Goal: Find specific page/section: Find specific page/section

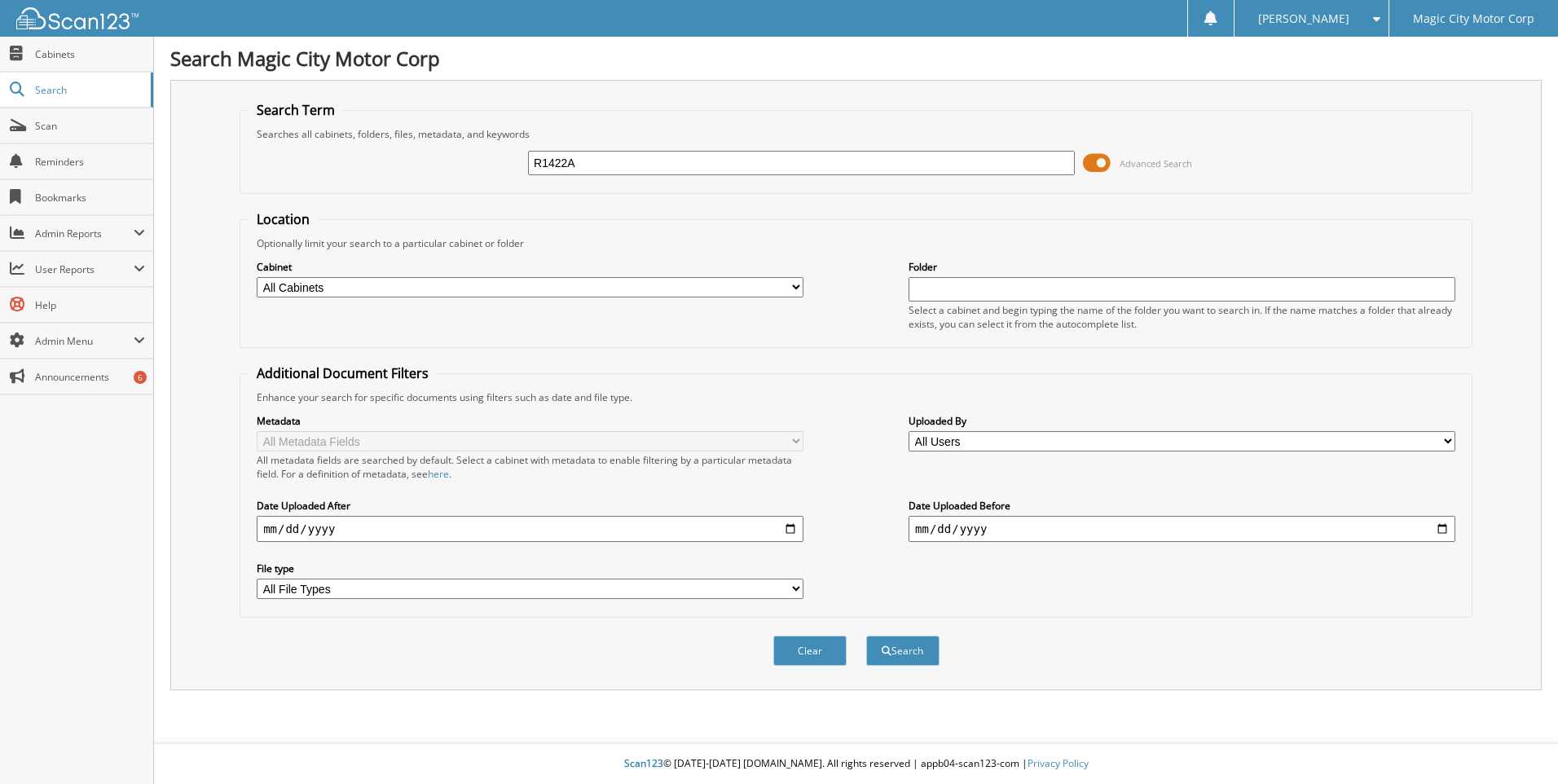
type input "R1422A"
click at [866, 636] on button "Search" at bounding box center [903, 651] width 74 height 30
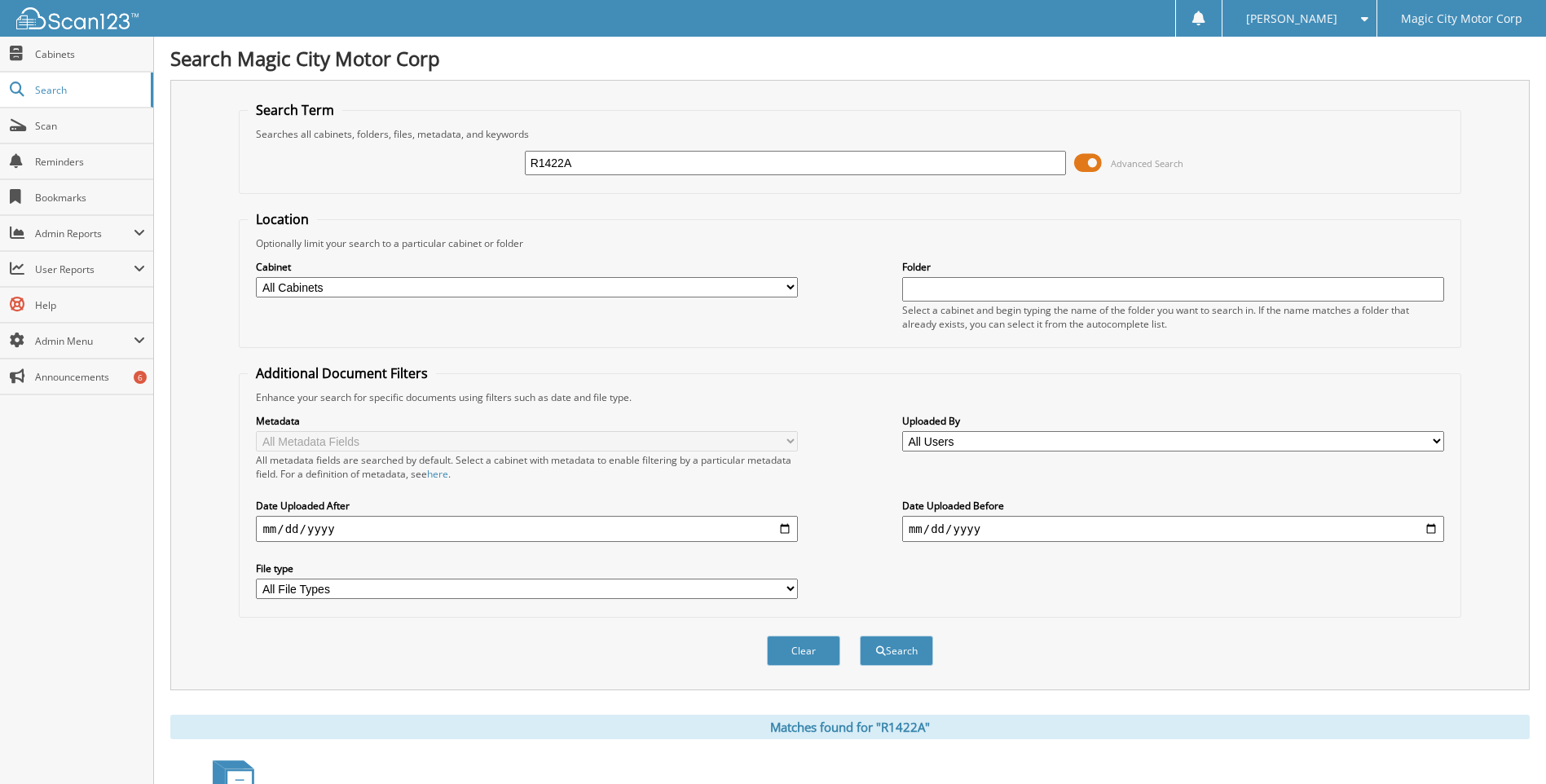
scroll to position [127, 0]
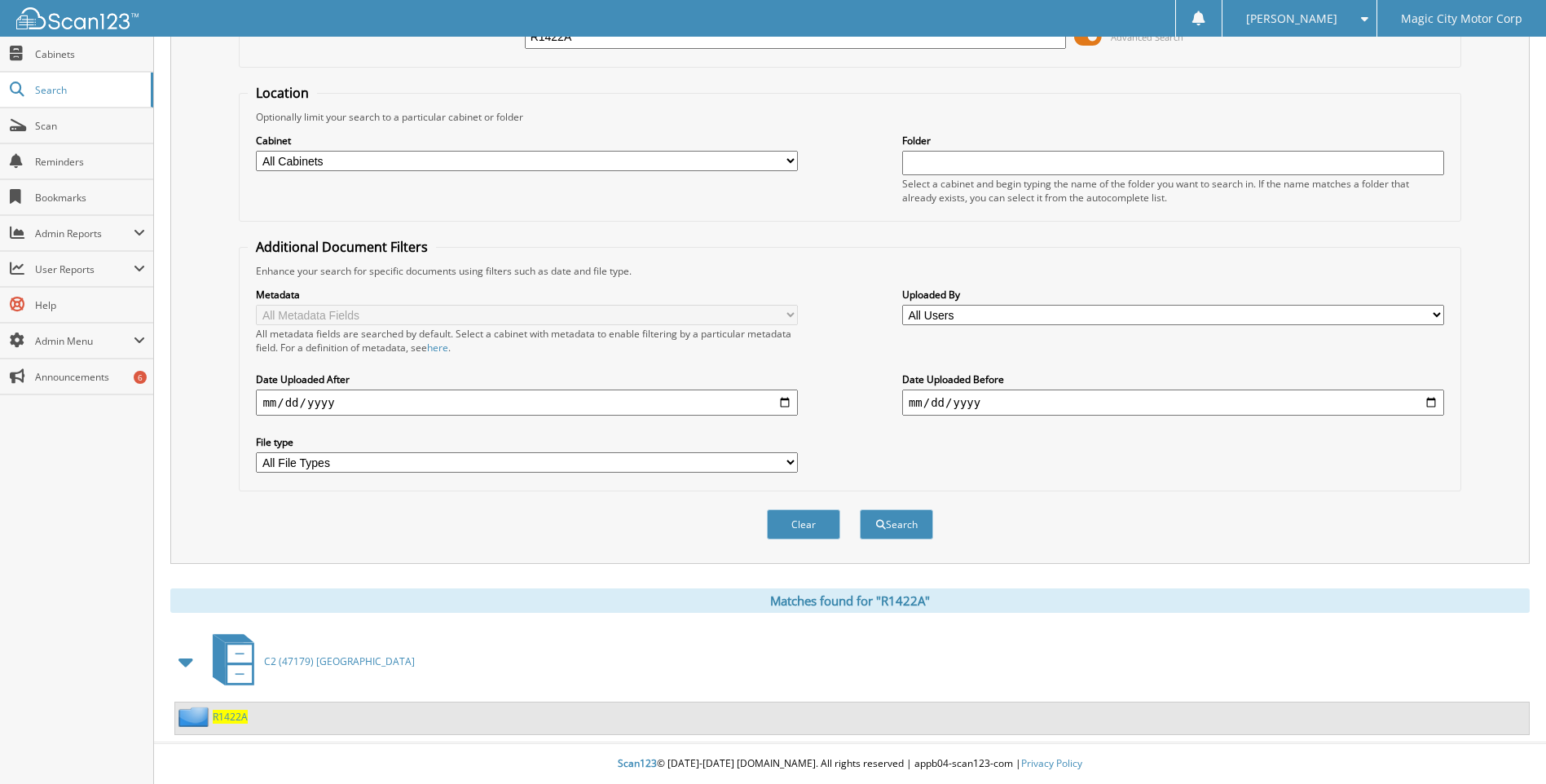
click at [232, 715] on span "R1422A" at bounding box center [229, 716] width 35 height 14
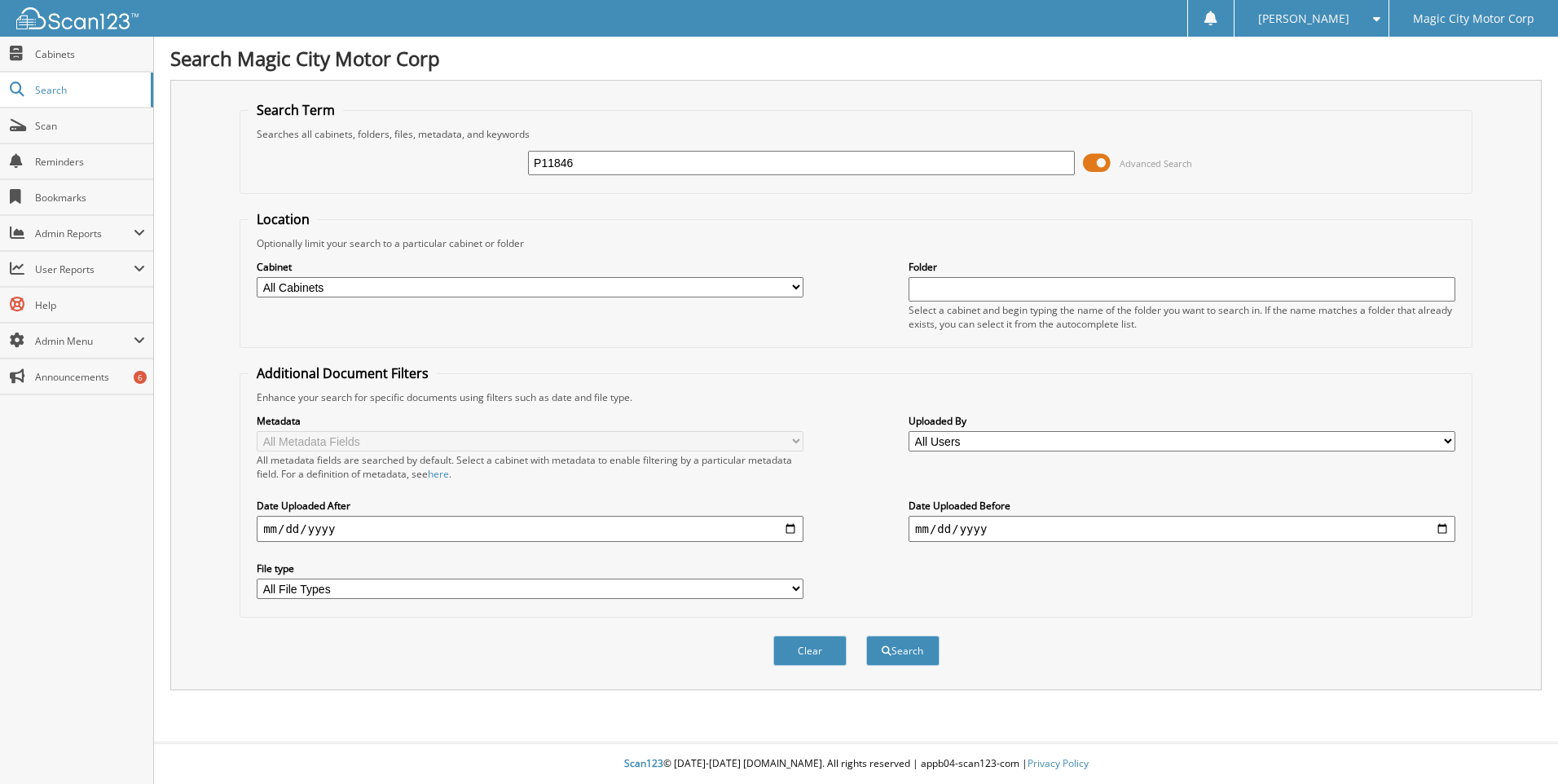
type input "P11846"
click at [866, 636] on button "Search" at bounding box center [903, 651] width 74 height 30
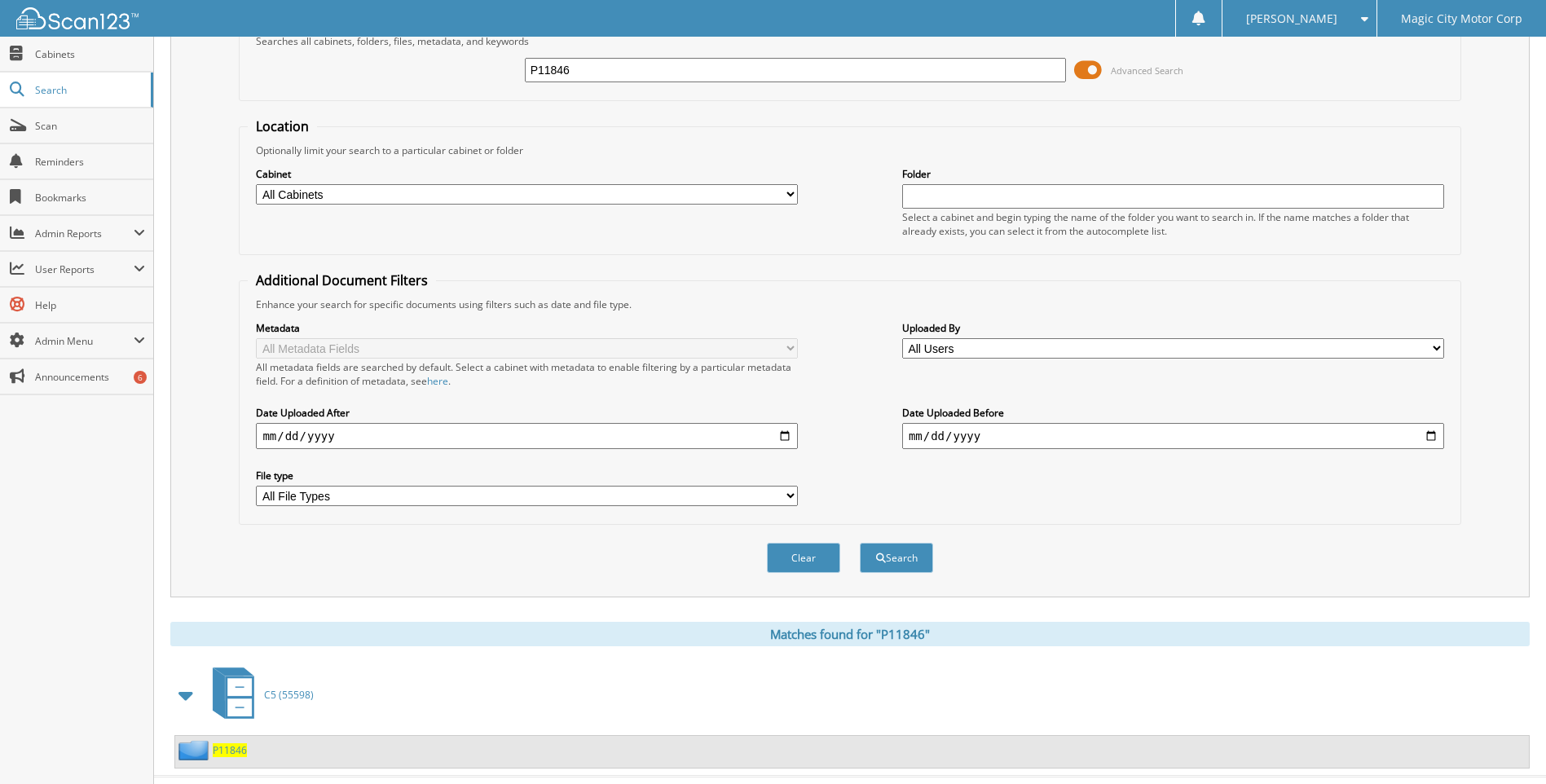
scroll to position [127, 0]
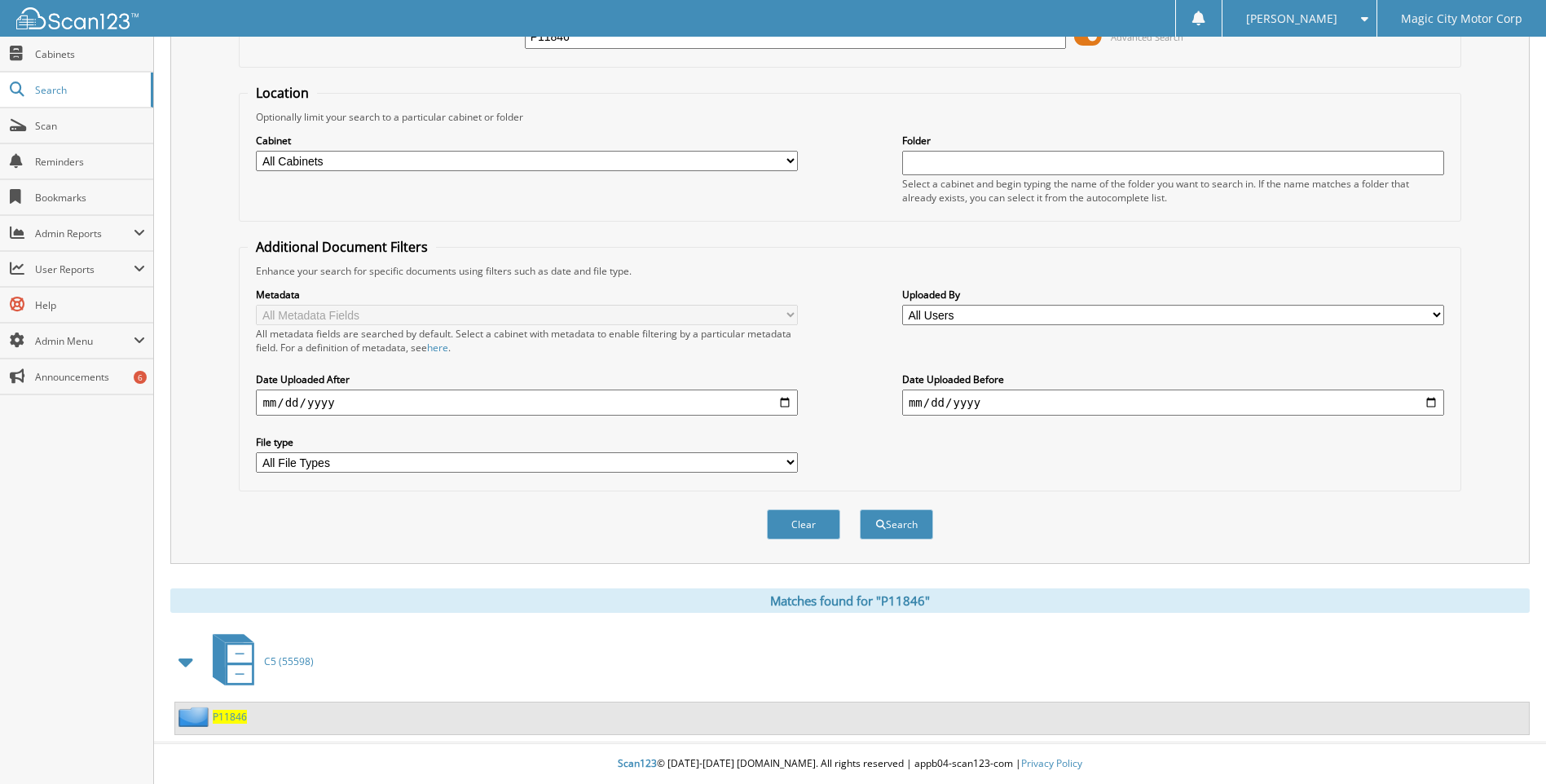
click at [227, 714] on span "P11846" at bounding box center [229, 716] width 34 height 14
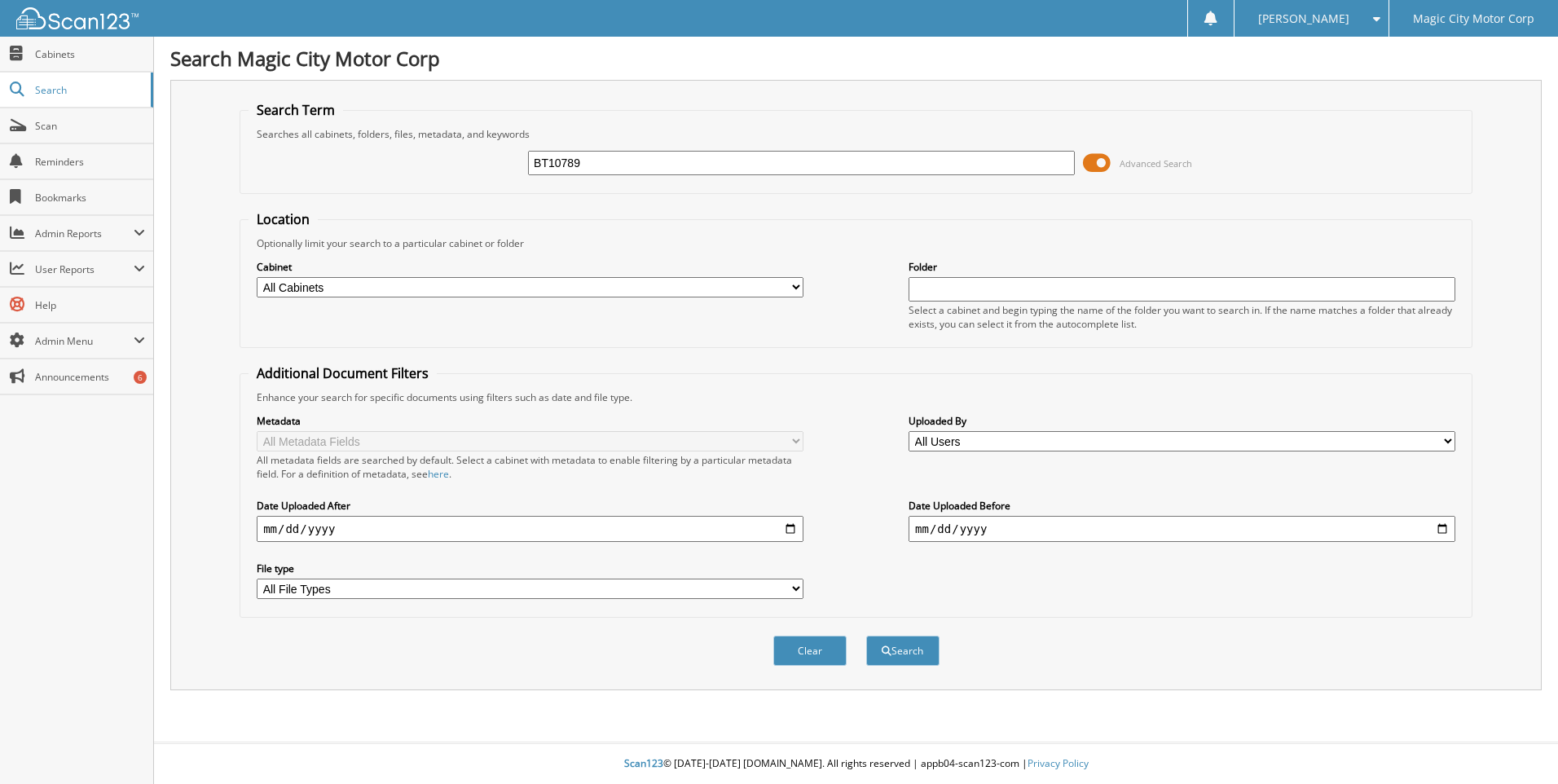
type input "BT10789"
click at [866, 636] on button "Search" at bounding box center [903, 651] width 74 height 30
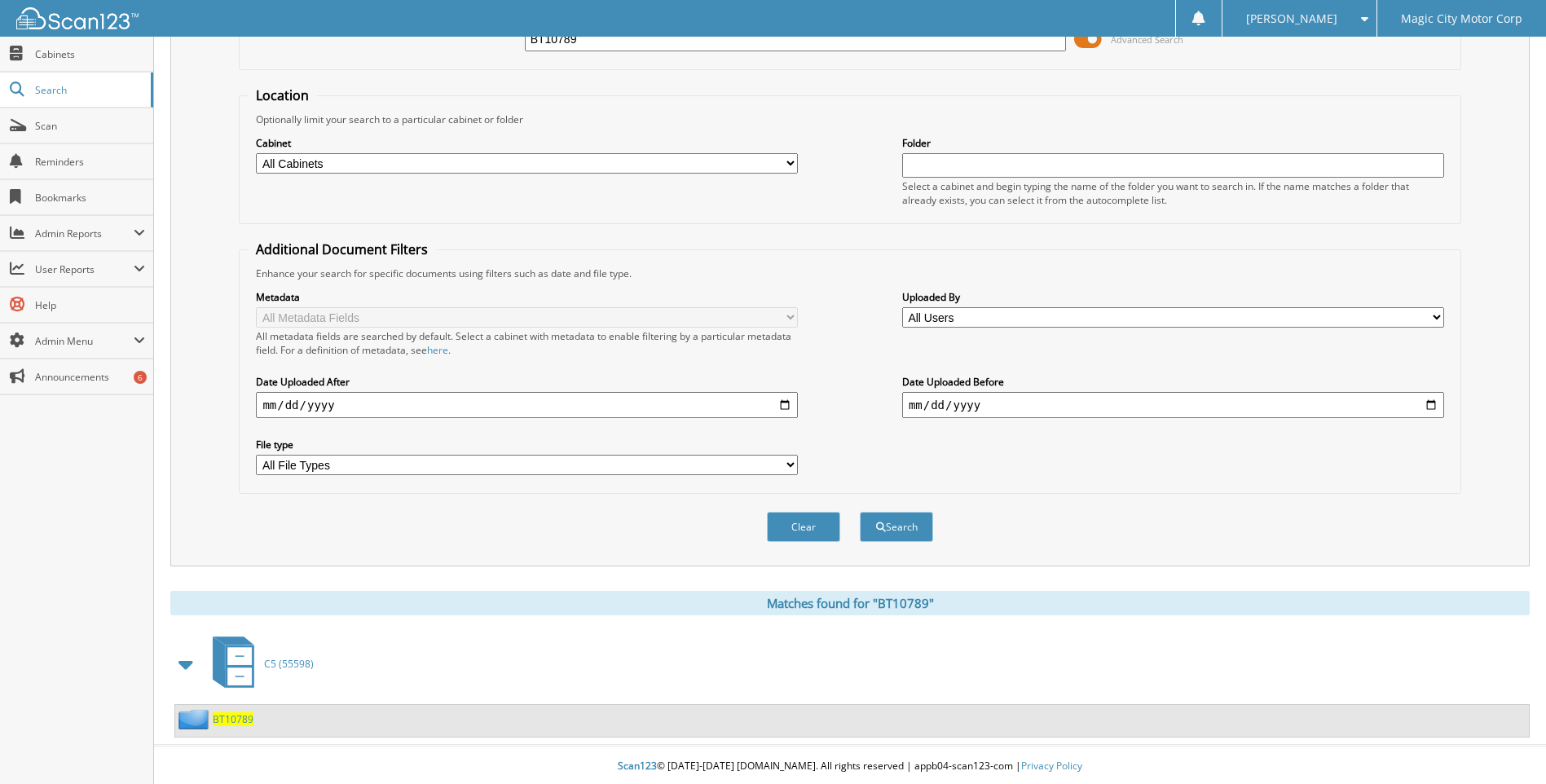
scroll to position [127, 0]
click at [224, 715] on span "BT10789" at bounding box center [233, 716] width 41 height 14
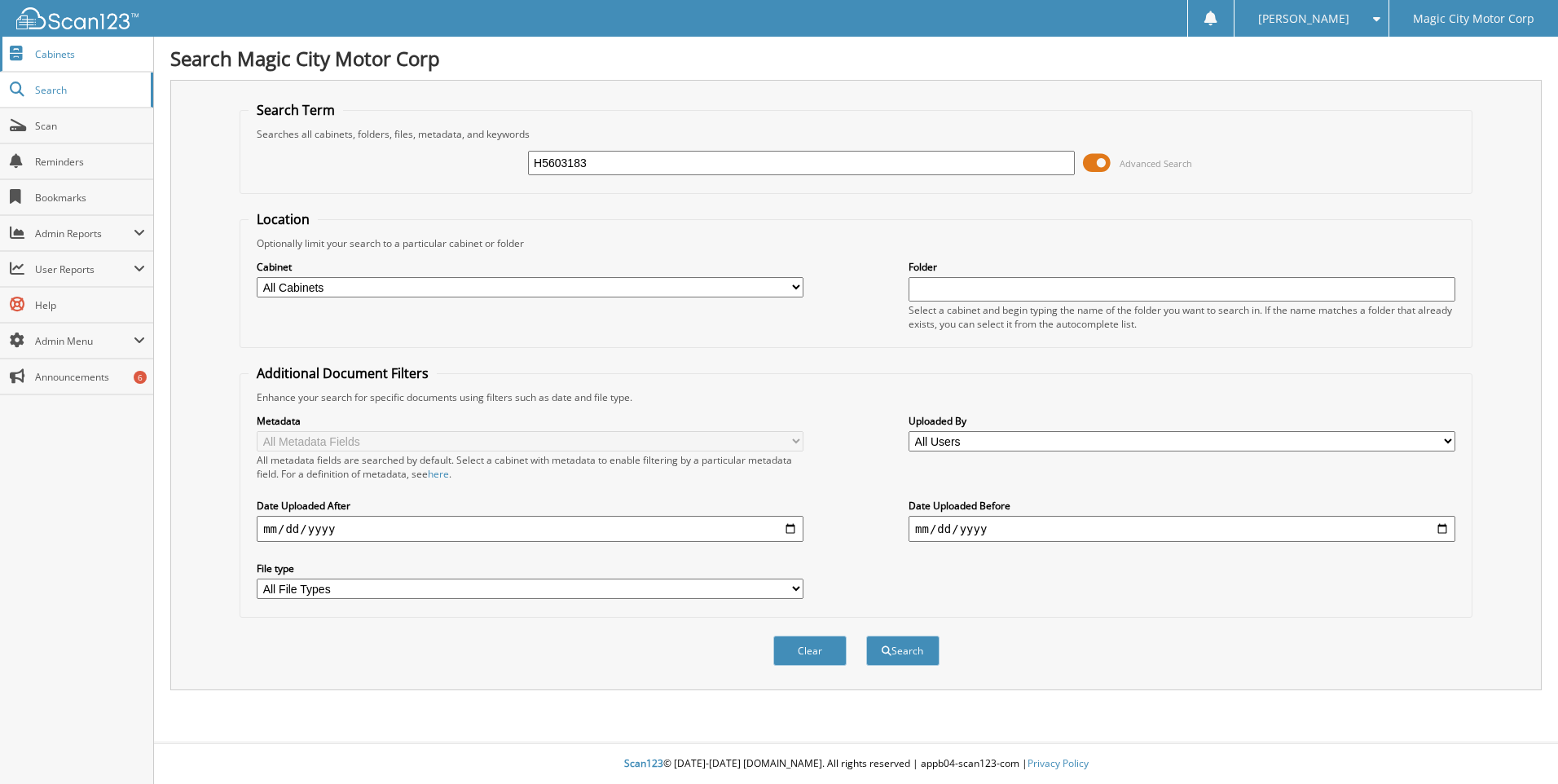
type input "H5603183"
click at [866, 636] on button "Search" at bounding box center [903, 651] width 74 height 30
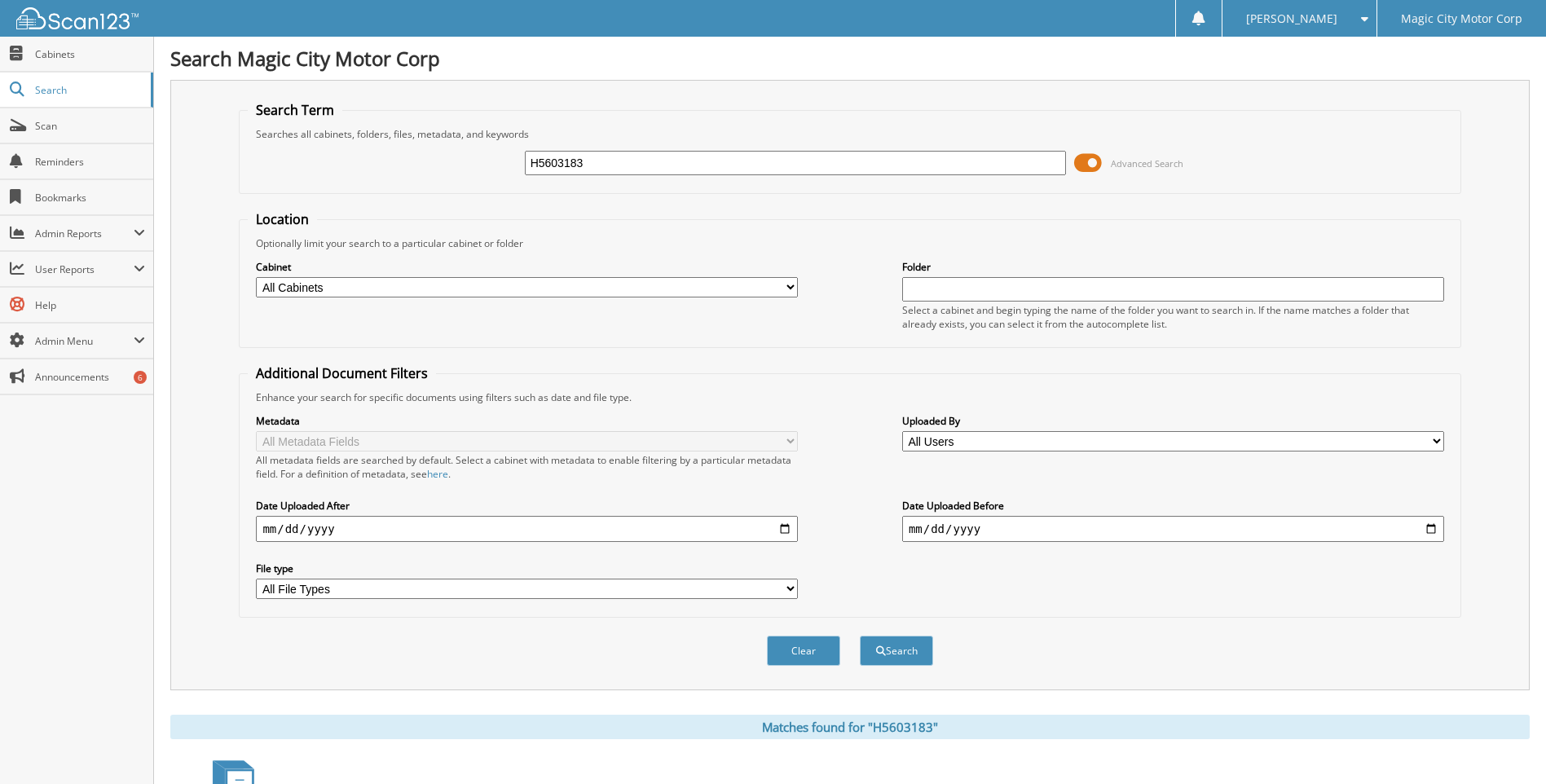
drag, startPoint x: 556, startPoint y: 162, endPoint x: 492, endPoint y: 173, distance: 64.9
click at [492, 173] on div "H5603183 Advanced Search" at bounding box center [849, 163] width 1203 height 44
type input "GARY COCHRAN"
click at [859, 636] on button "Search" at bounding box center [896, 651] width 74 height 30
drag, startPoint x: 608, startPoint y: 165, endPoint x: 356, endPoint y: 163, distance: 252.0
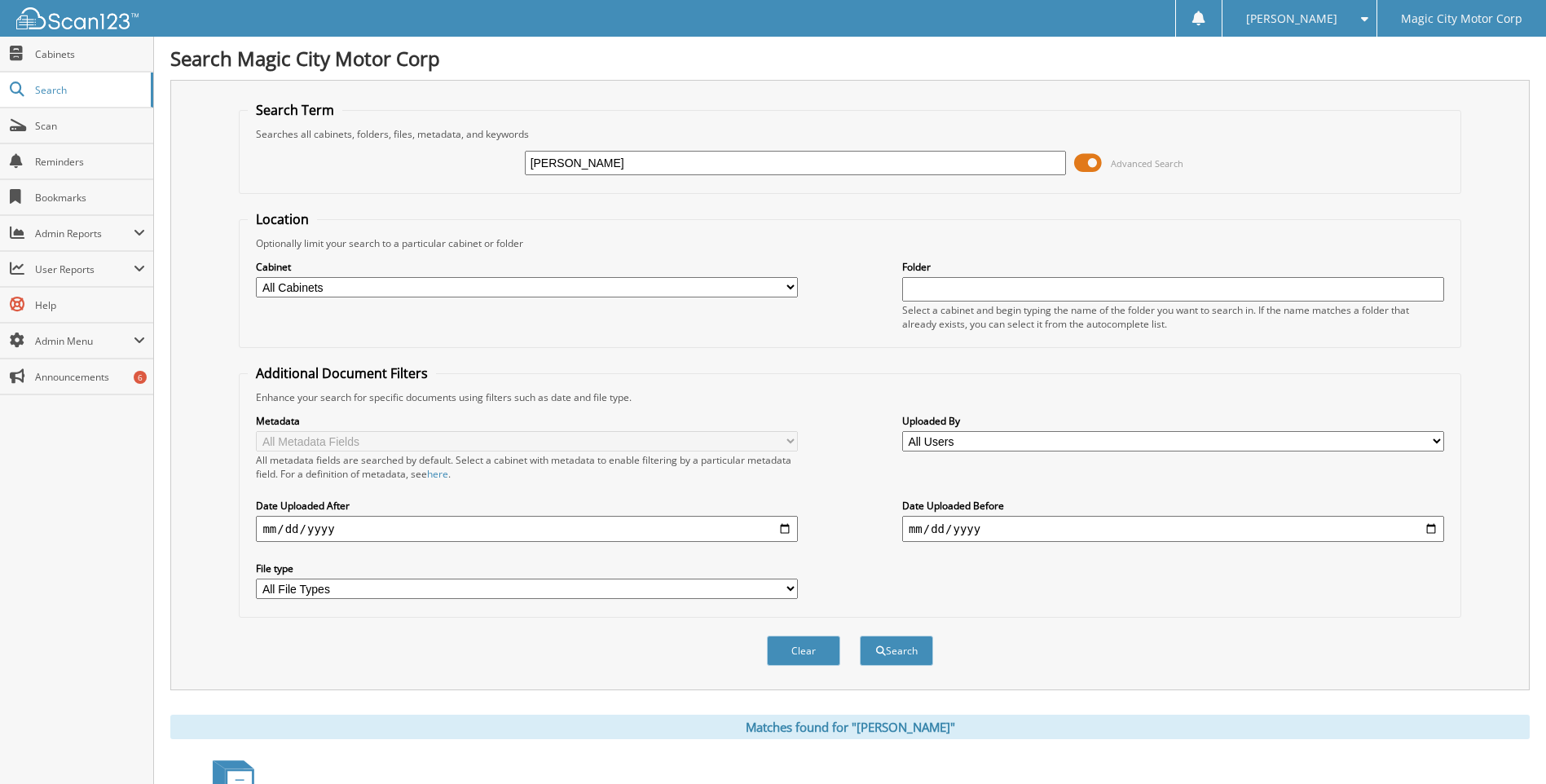
click at [356, 163] on div "GARY COCHRAN Advanced Search" at bounding box center [849, 163] width 1203 height 44
type input "P11419"
click at [859, 636] on button "Search" at bounding box center [896, 651] width 74 height 30
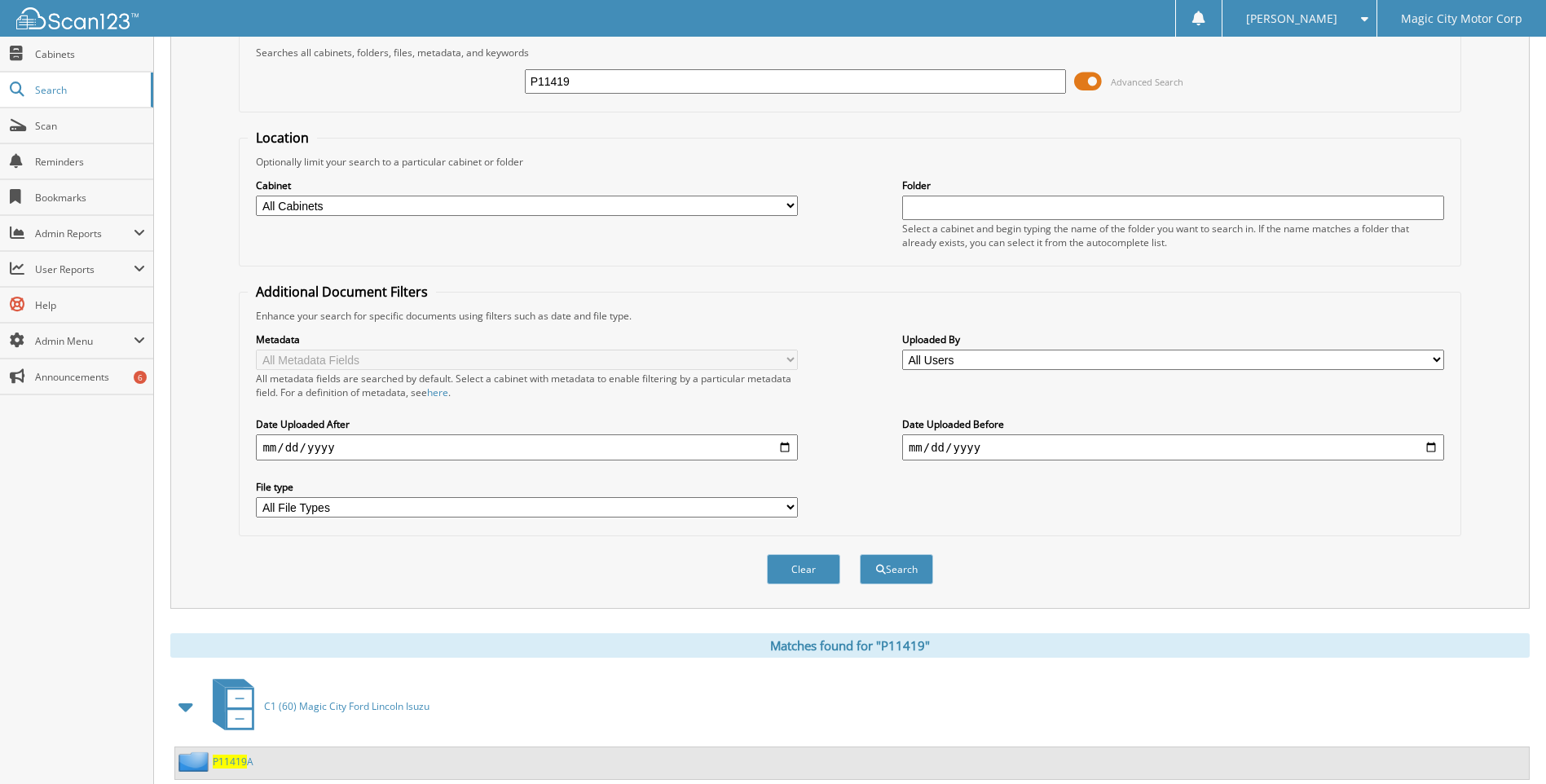
scroll to position [168, 0]
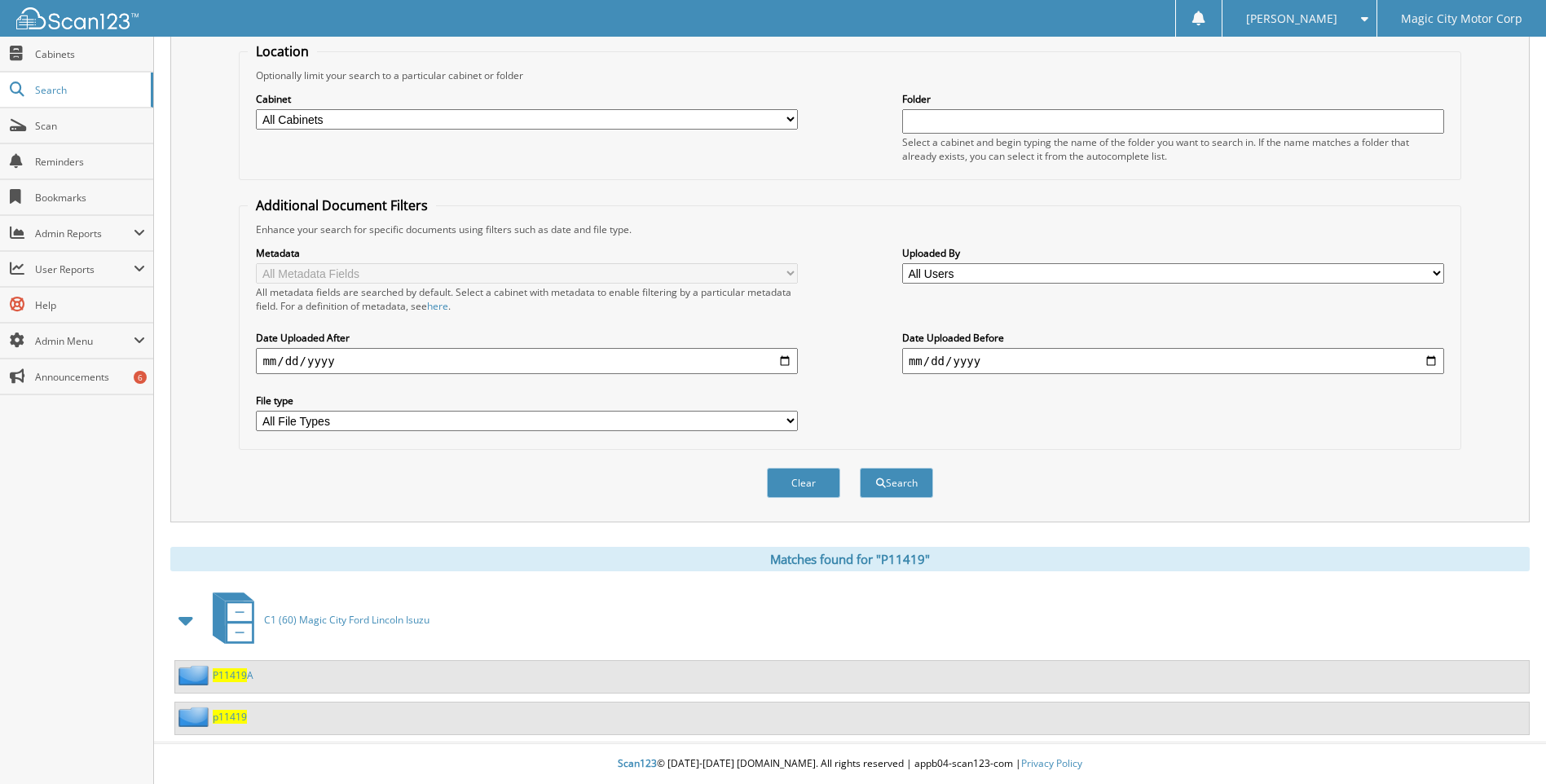
click at [235, 719] on span "p11419" at bounding box center [229, 716] width 34 height 14
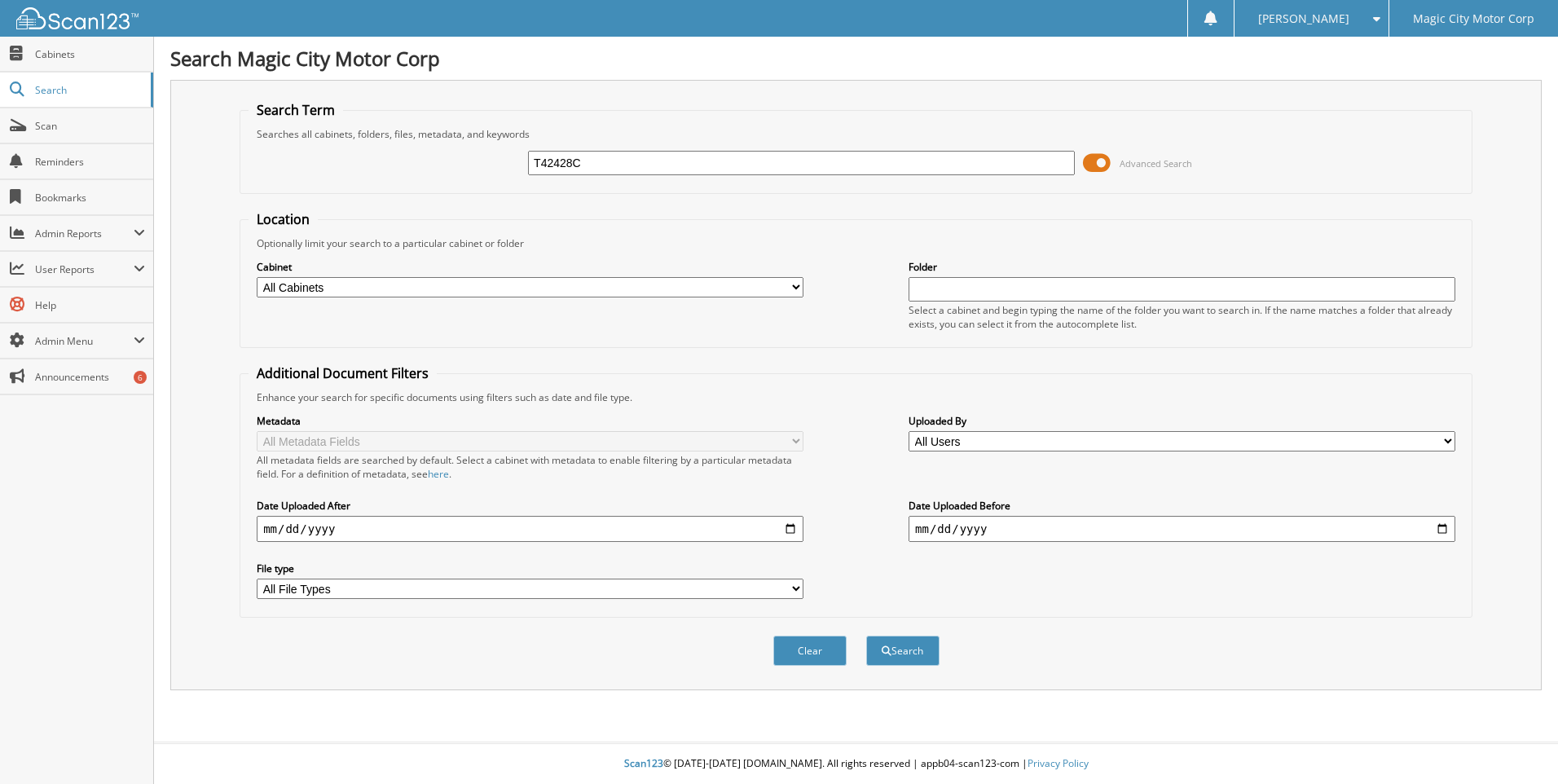
type input "T42428C"
click at [866, 636] on button "Search" at bounding box center [903, 651] width 74 height 30
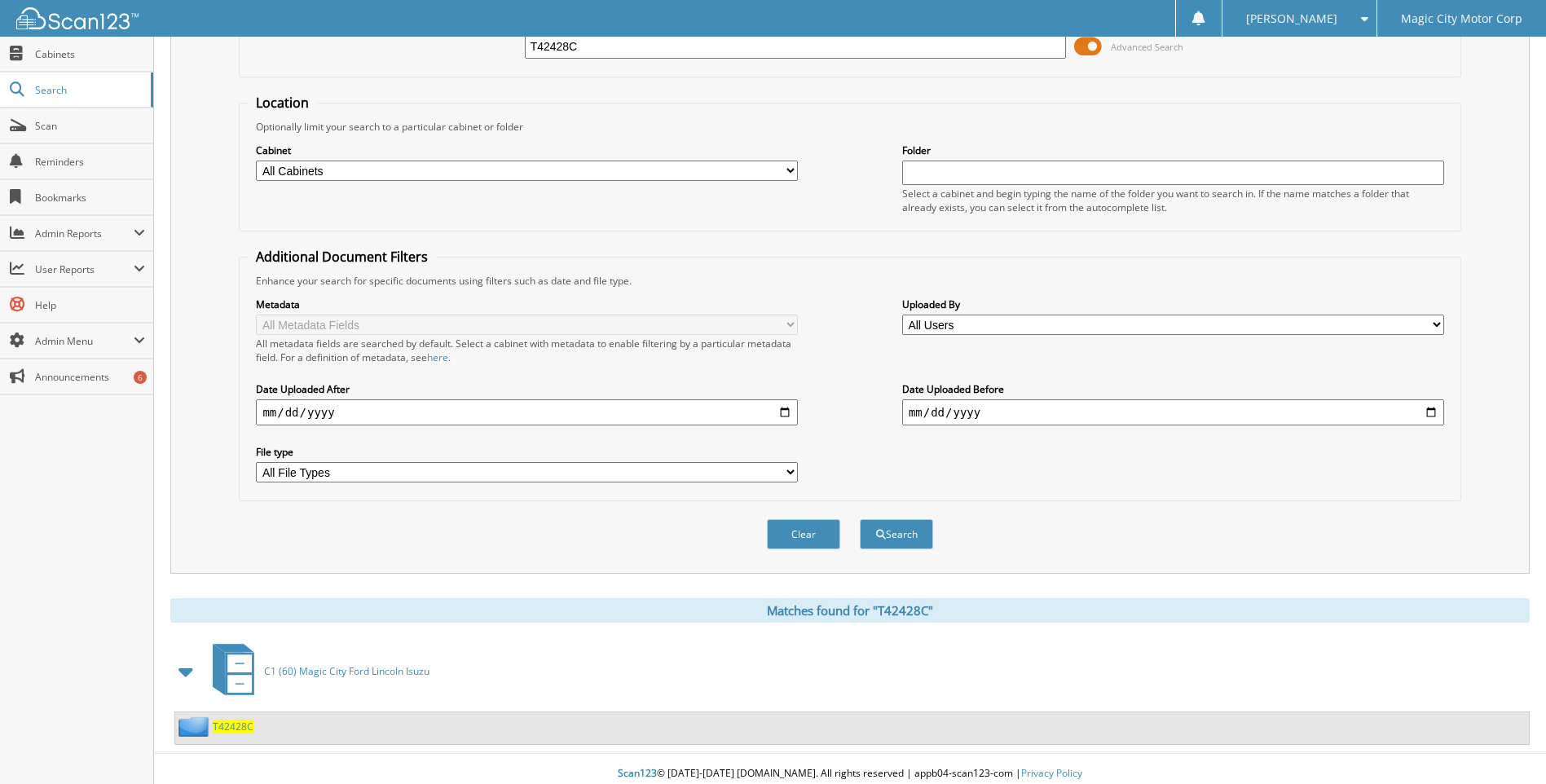
scroll to position [127, 0]
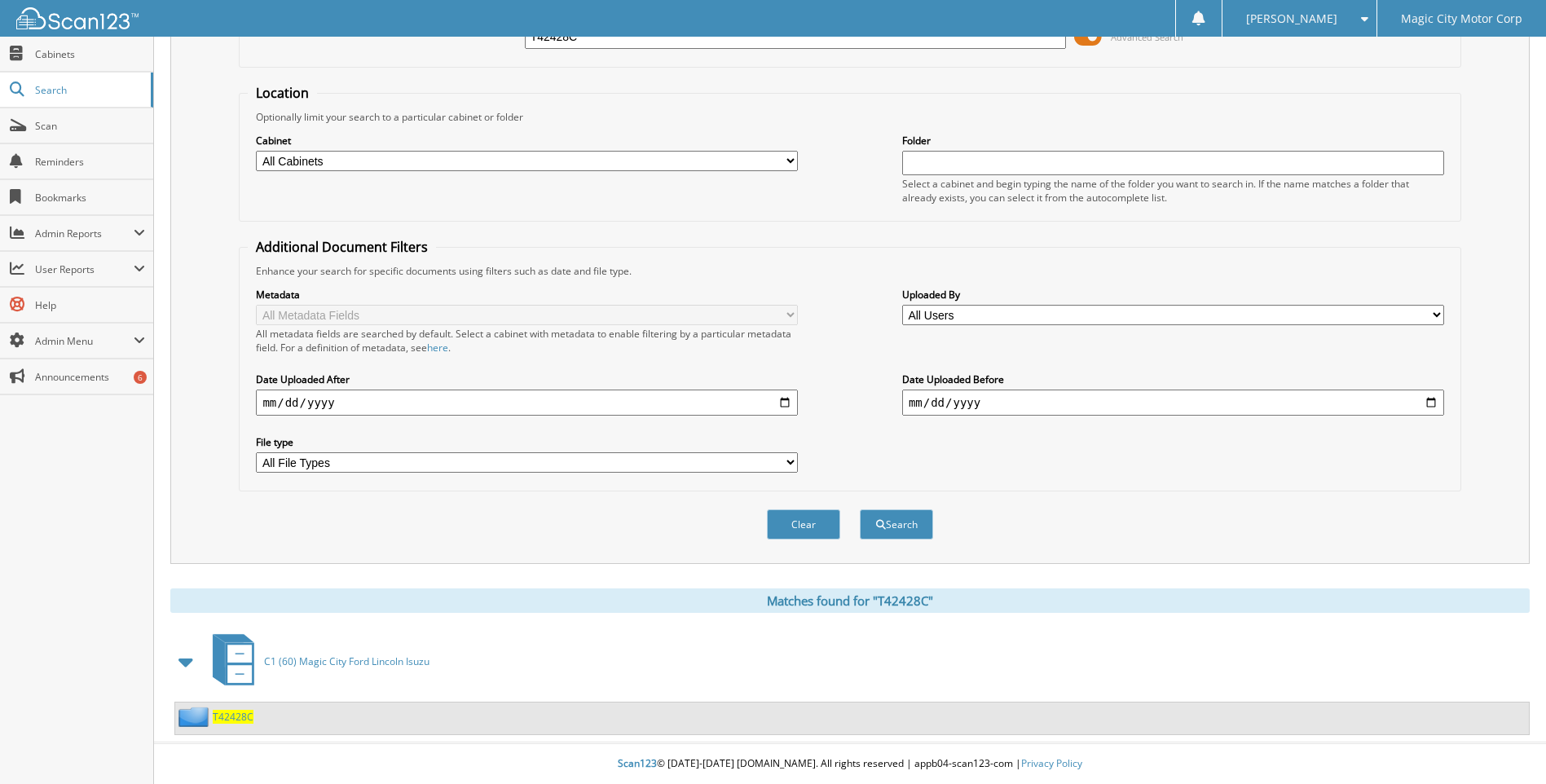
click at [239, 717] on span "T42428C" at bounding box center [233, 716] width 41 height 14
